Goal: Task Accomplishment & Management: Use online tool/utility

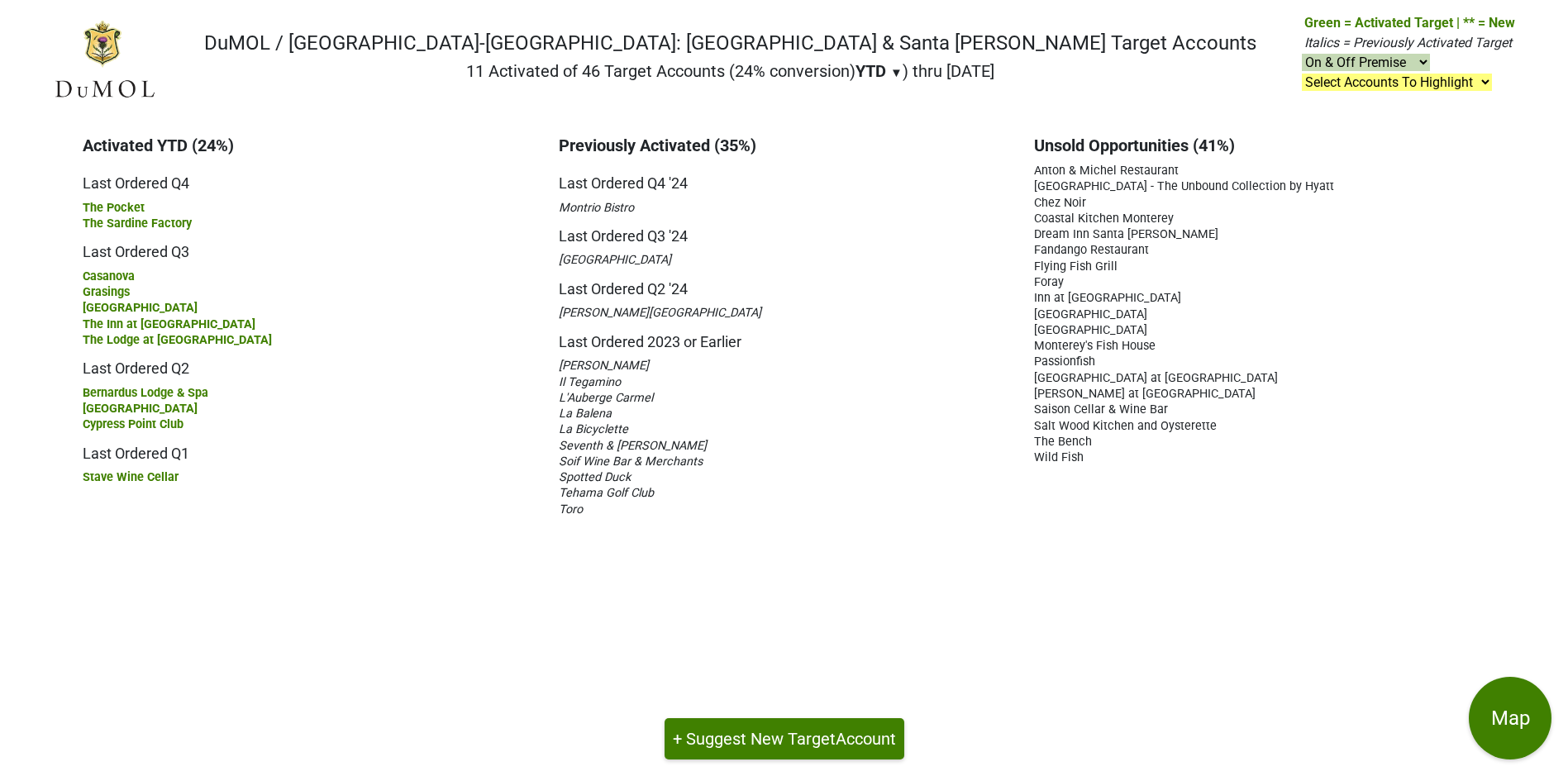
click at [1139, 247] on span "Fandango Restaurant" at bounding box center [1090, 249] width 115 height 14
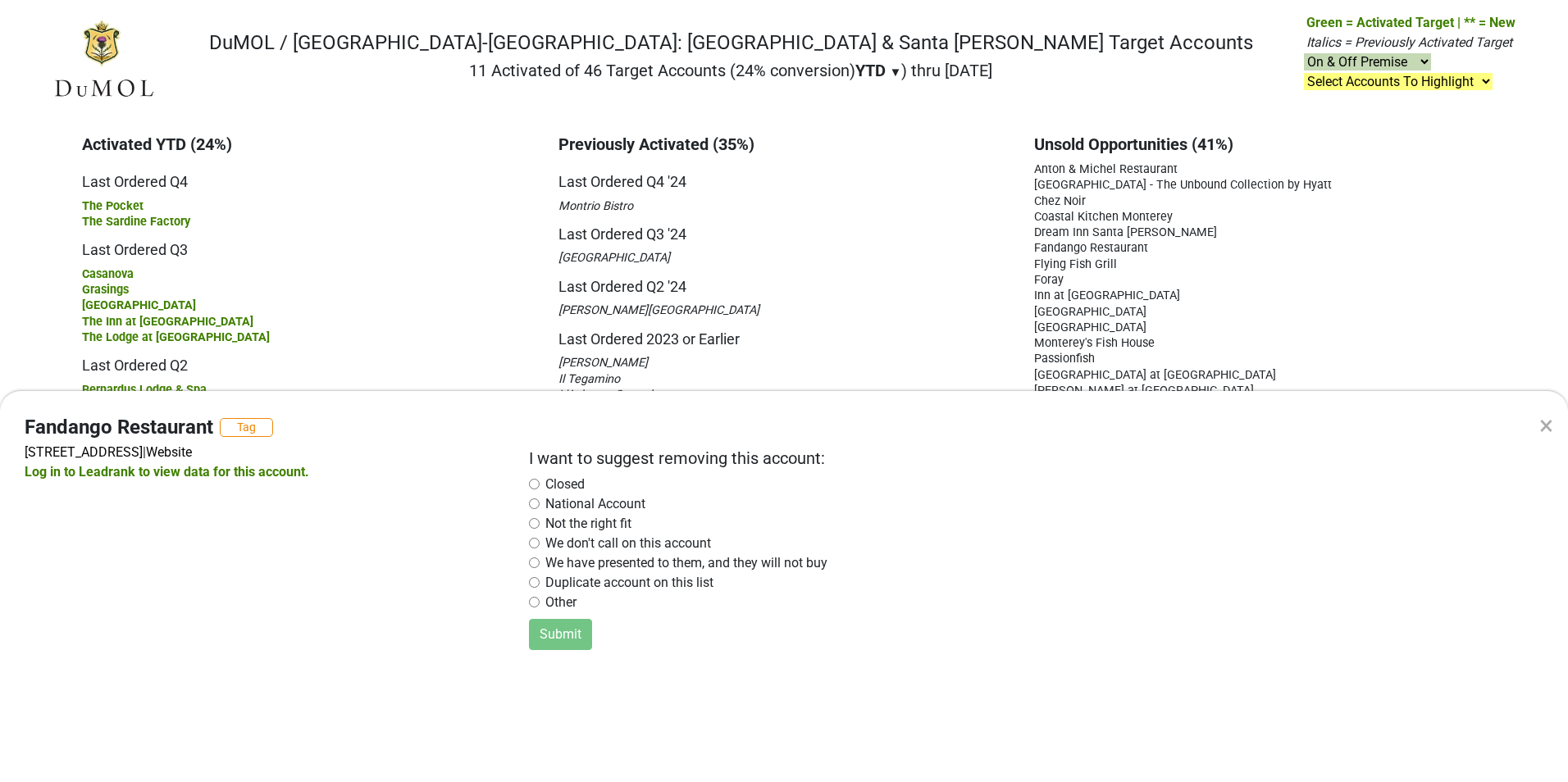
click at [1549, 421] on div "×" at bounding box center [1546, 425] width 14 height 39
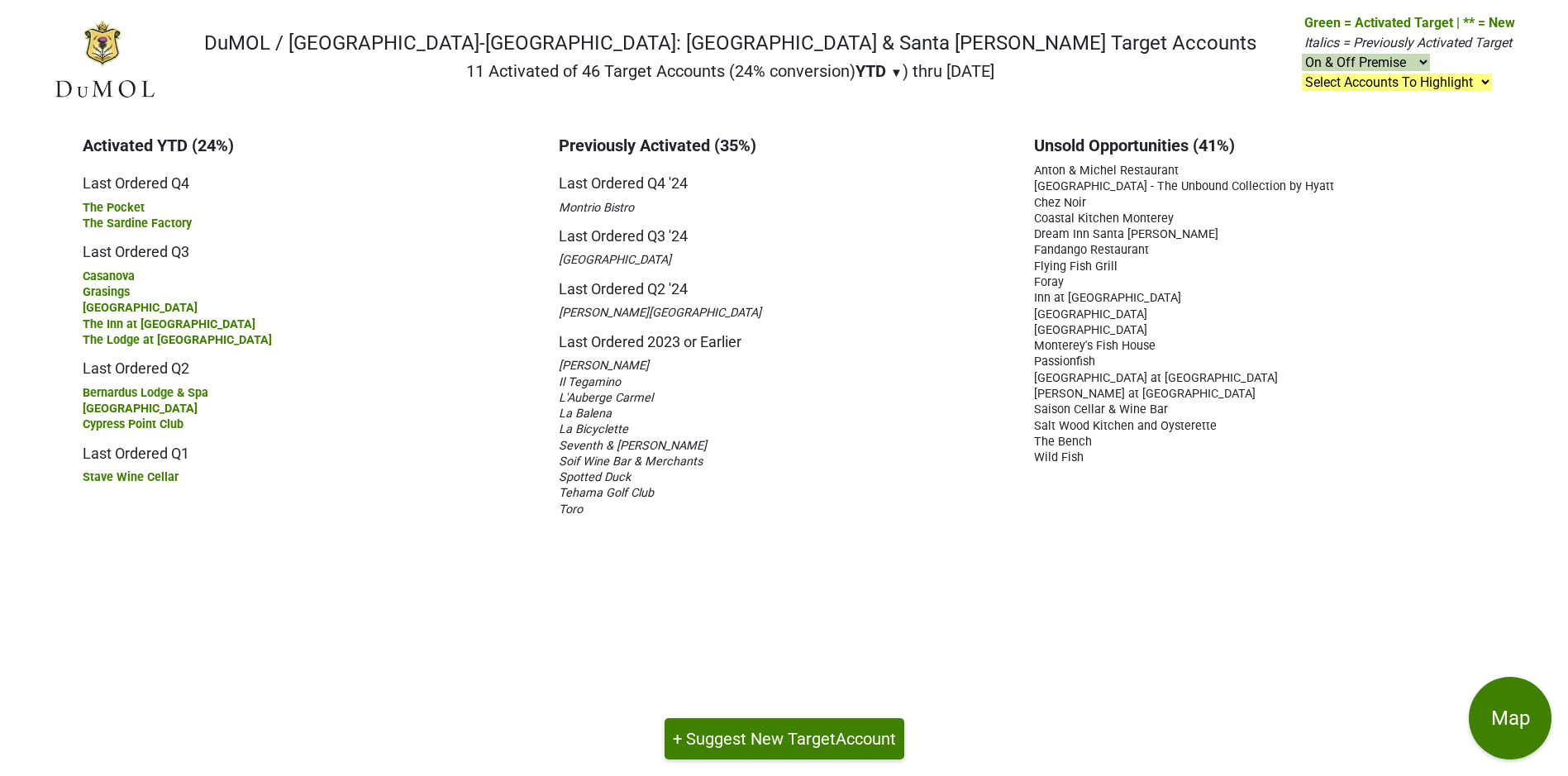
click at [1075, 441] on span "The Bench" at bounding box center [1062, 441] width 58 height 14
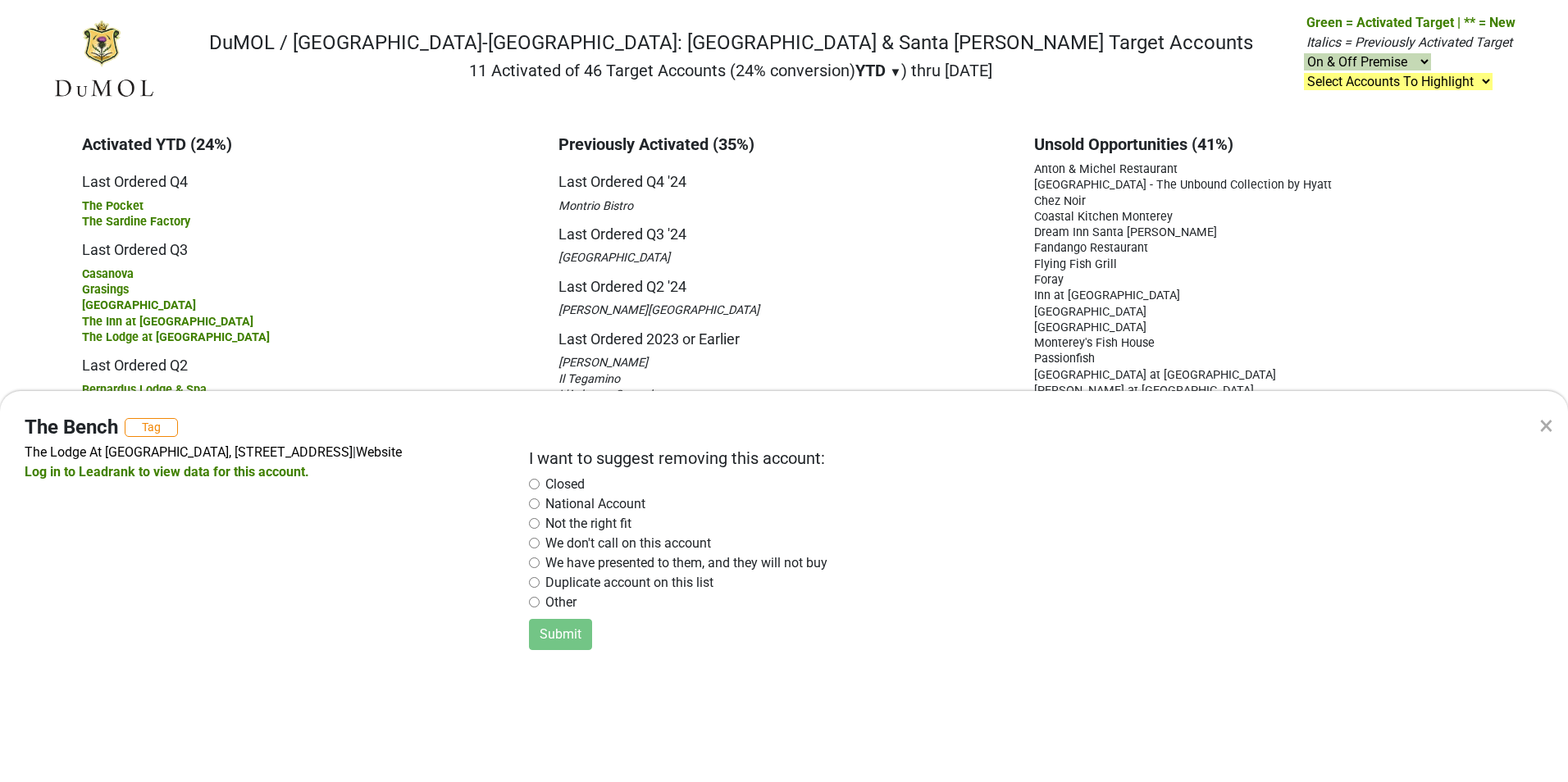
click at [535, 583] on input "radio" at bounding box center [534, 582] width 11 height 11
click at [558, 634] on button "Submit" at bounding box center [560, 634] width 63 height 31
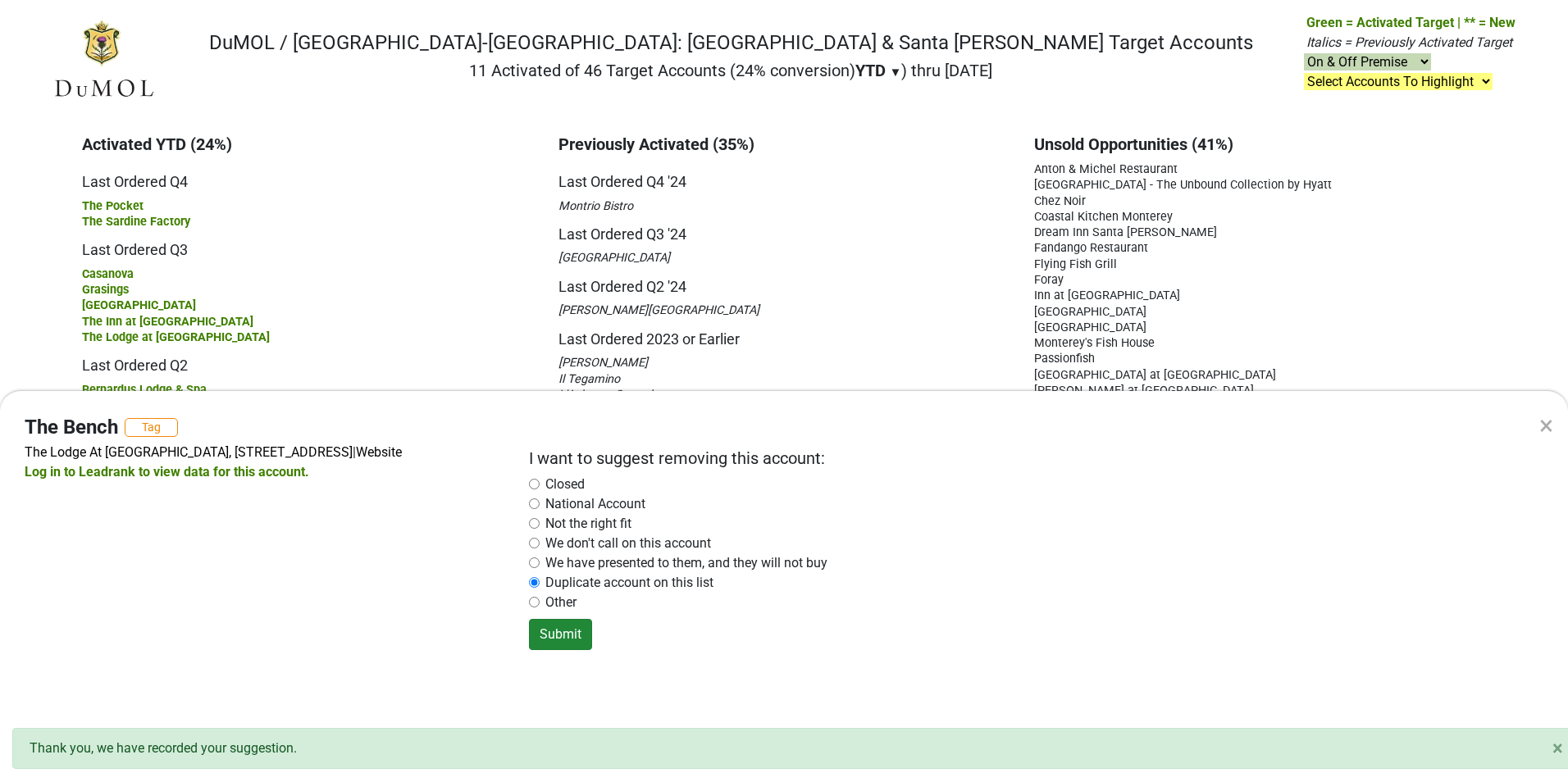
radio input "false"
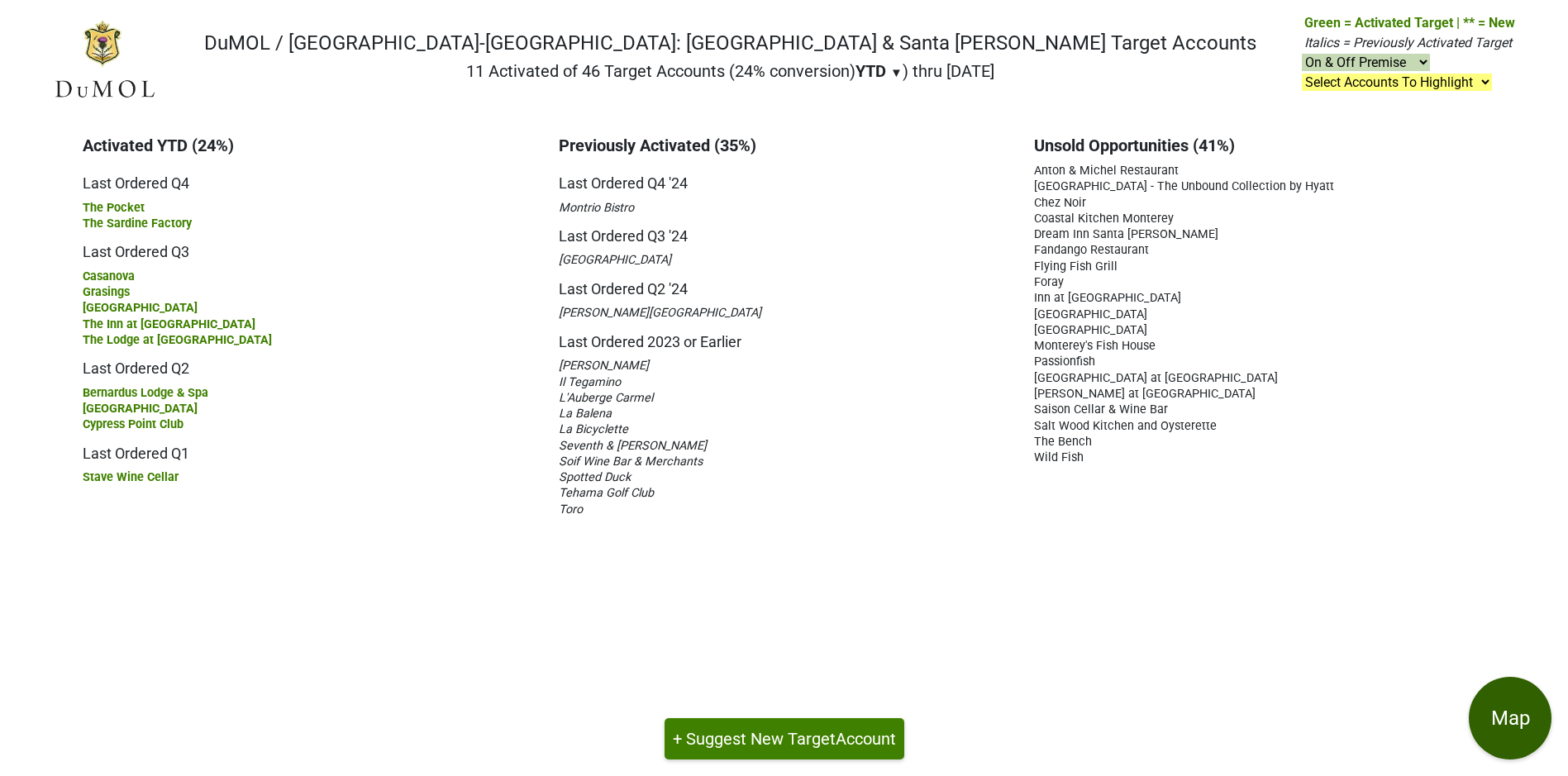
click at [1515, 714] on button "Map" at bounding box center [1510, 718] width 83 height 83
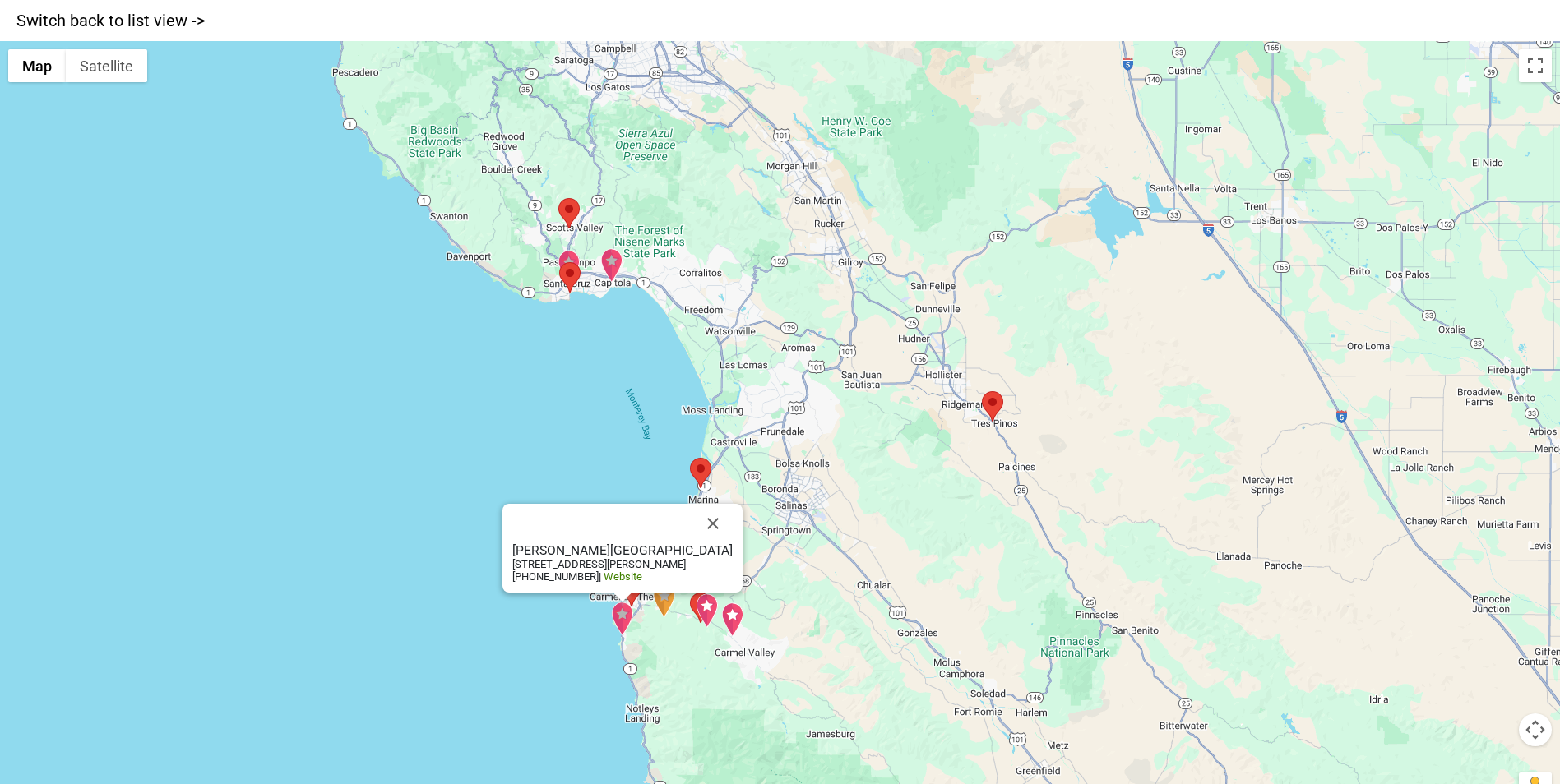
click at [621, 615] on img "Hyatt Carmel Highlands" at bounding box center [621, 620] width 23 height 35
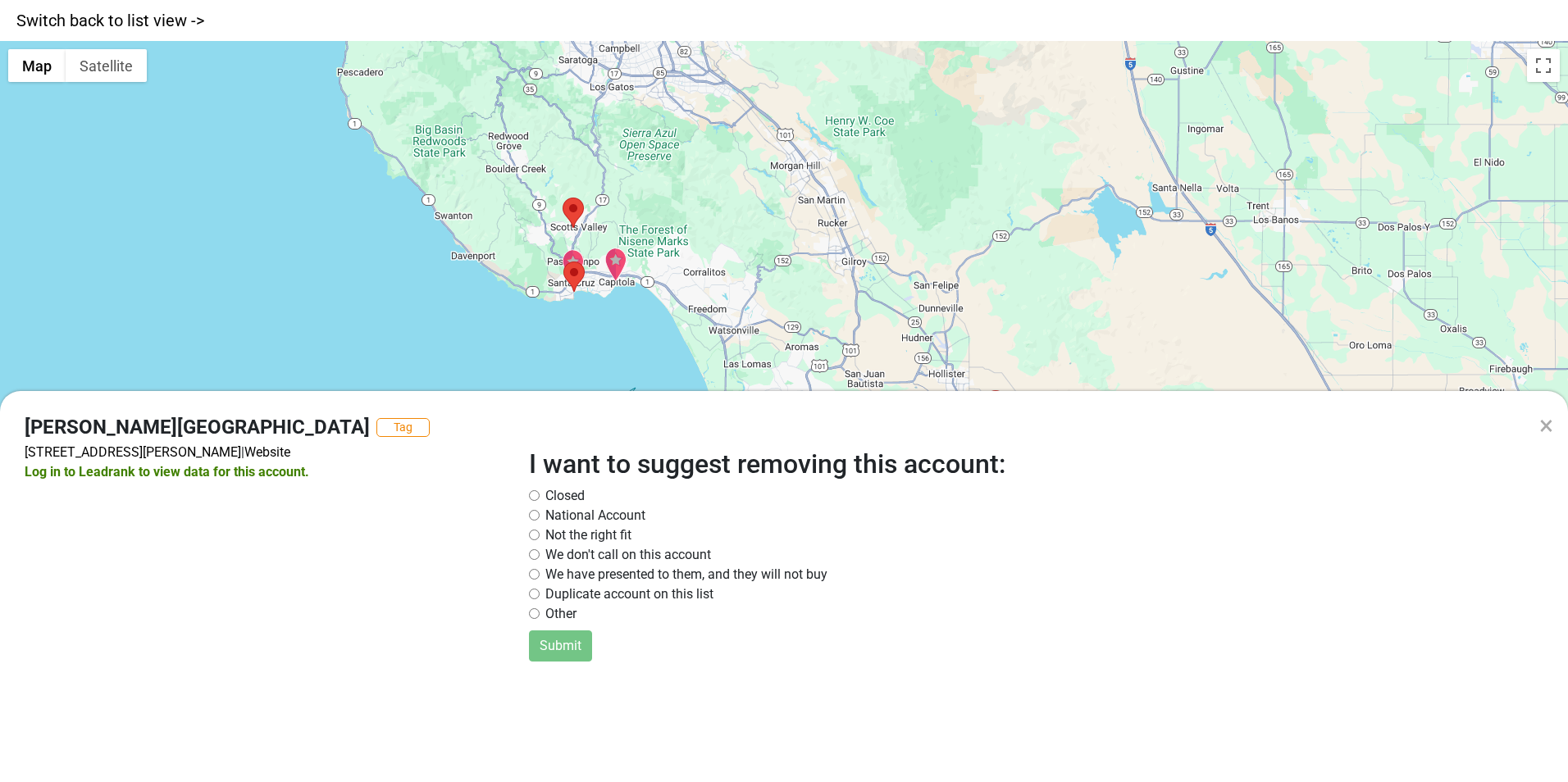
click at [1545, 422] on div "×" at bounding box center [1546, 425] width 14 height 39
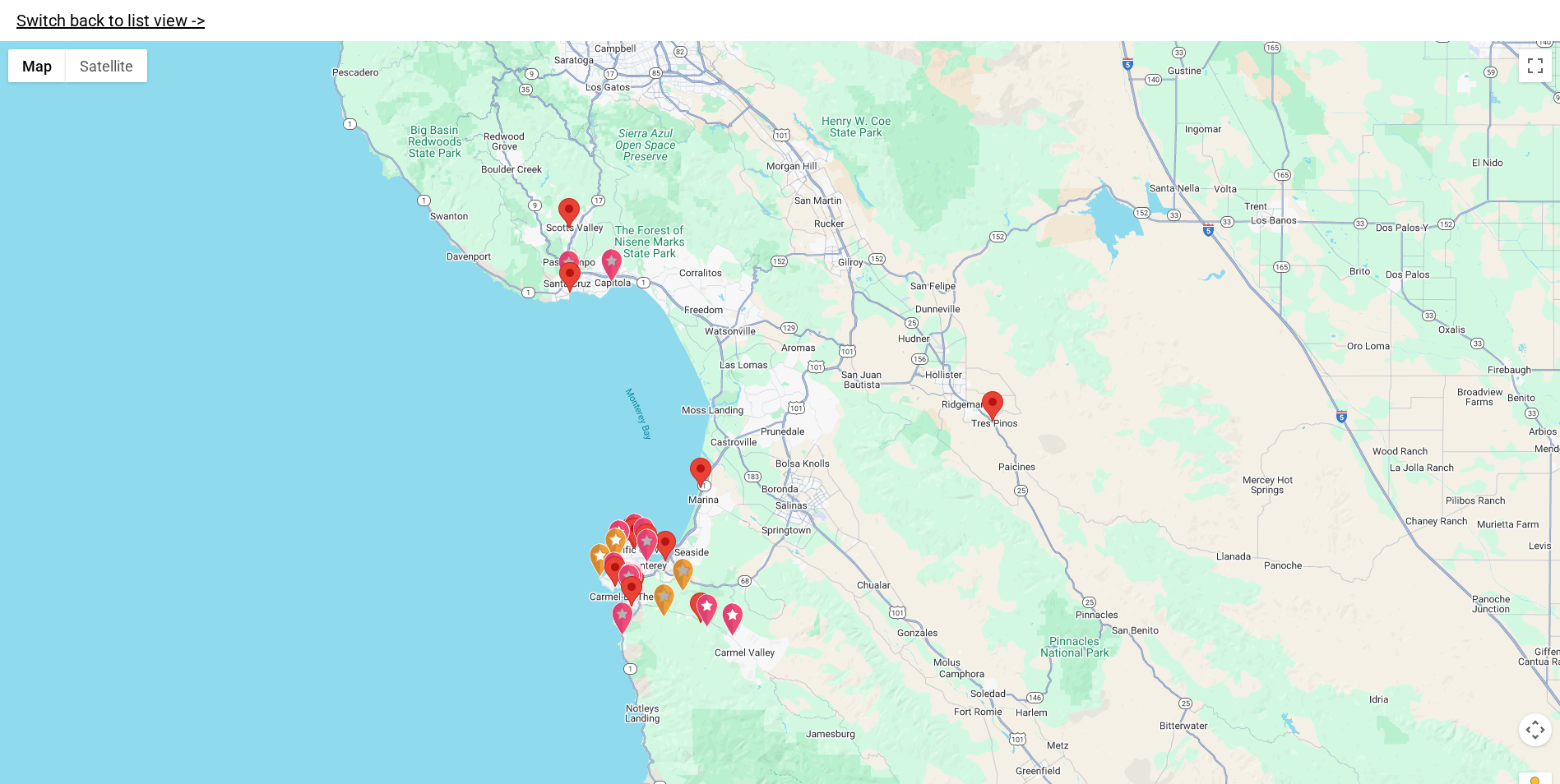
click at [126, 20] on link "Switch back to list view ->" at bounding box center [111, 21] width 188 height 20
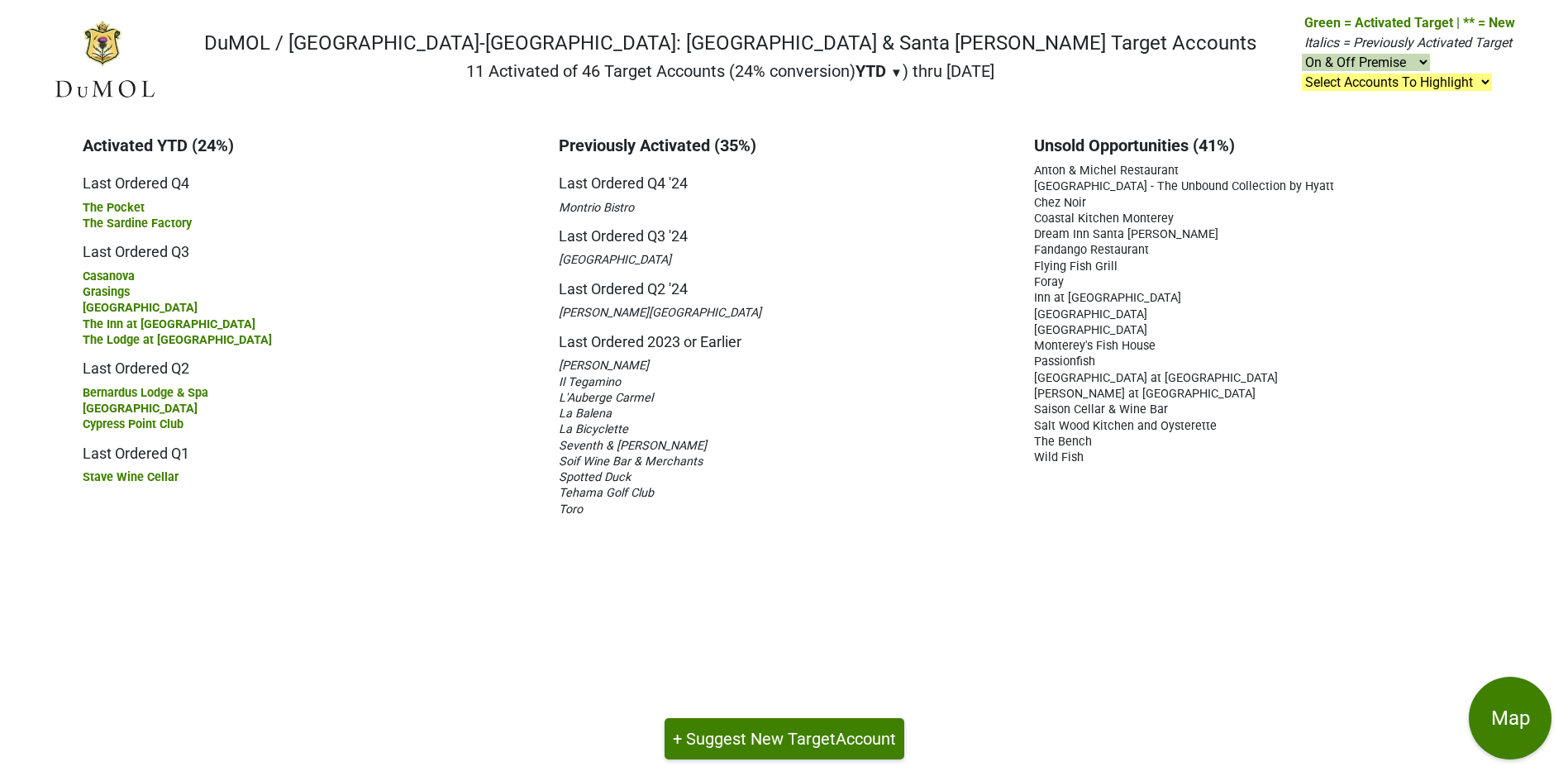
click at [1095, 391] on span "[PERSON_NAME] at [GEOGRAPHIC_DATA]" at bounding box center [1144, 393] width 221 height 14
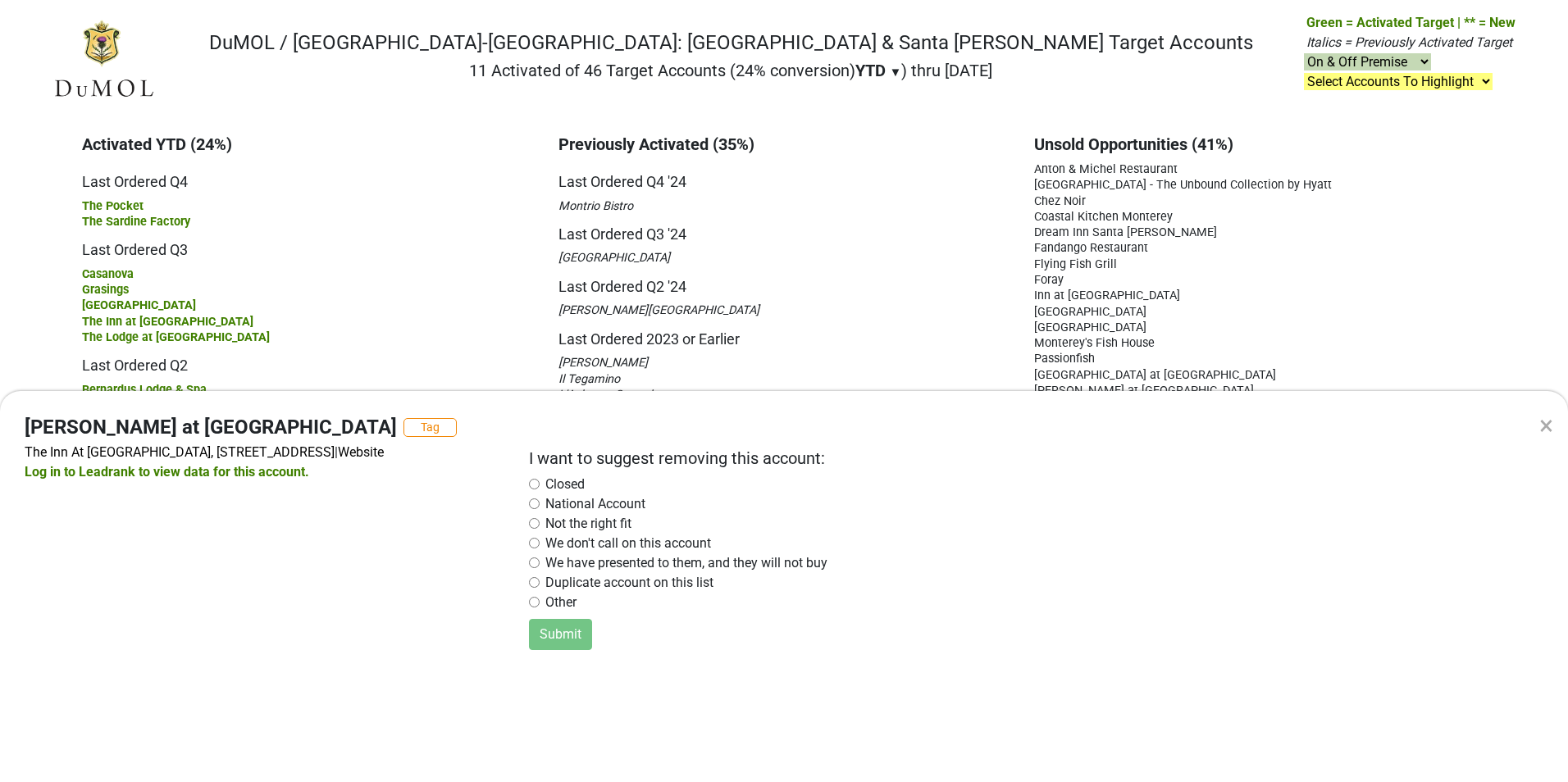
click at [535, 581] on input "radio" at bounding box center [534, 582] width 11 height 11
click at [549, 633] on button "Submit" at bounding box center [560, 634] width 63 height 31
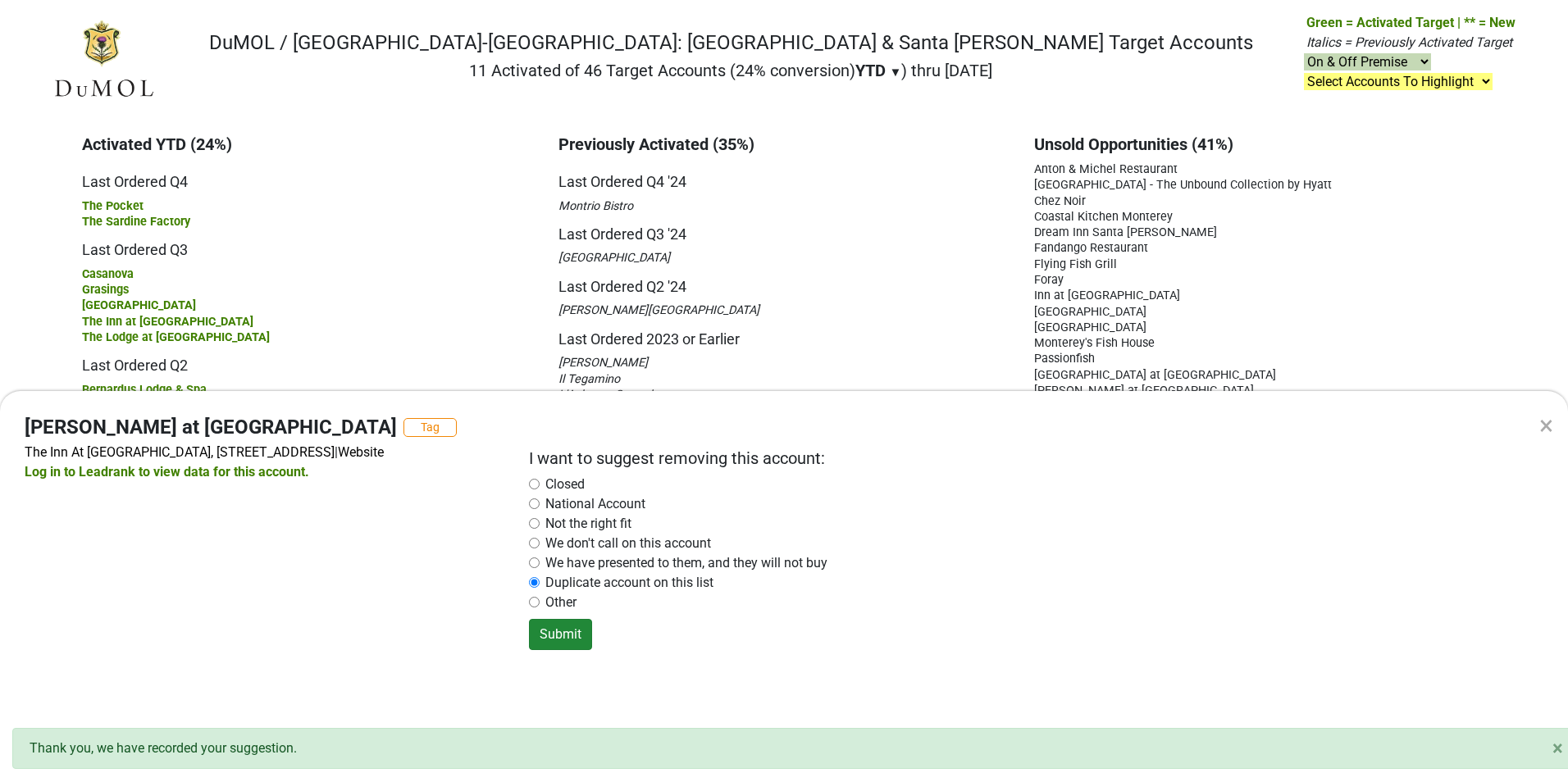
radio input "false"
